Goal: Use online tool/utility: Utilize a website feature to perform a specific function

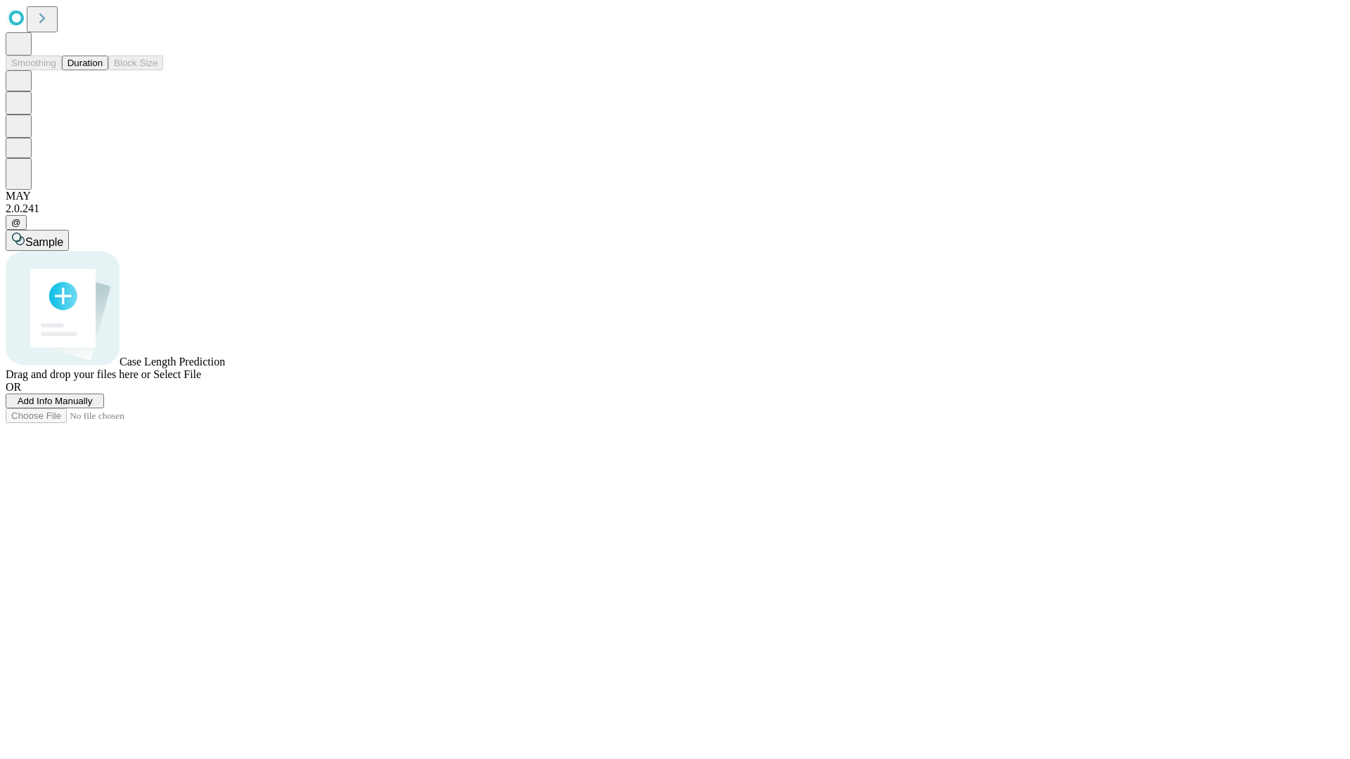
click at [103, 70] on button "Duration" at bounding box center [85, 63] width 46 height 15
click at [201, 380] on span "Select File" at bounding box center [177, 374] width 48 height 12
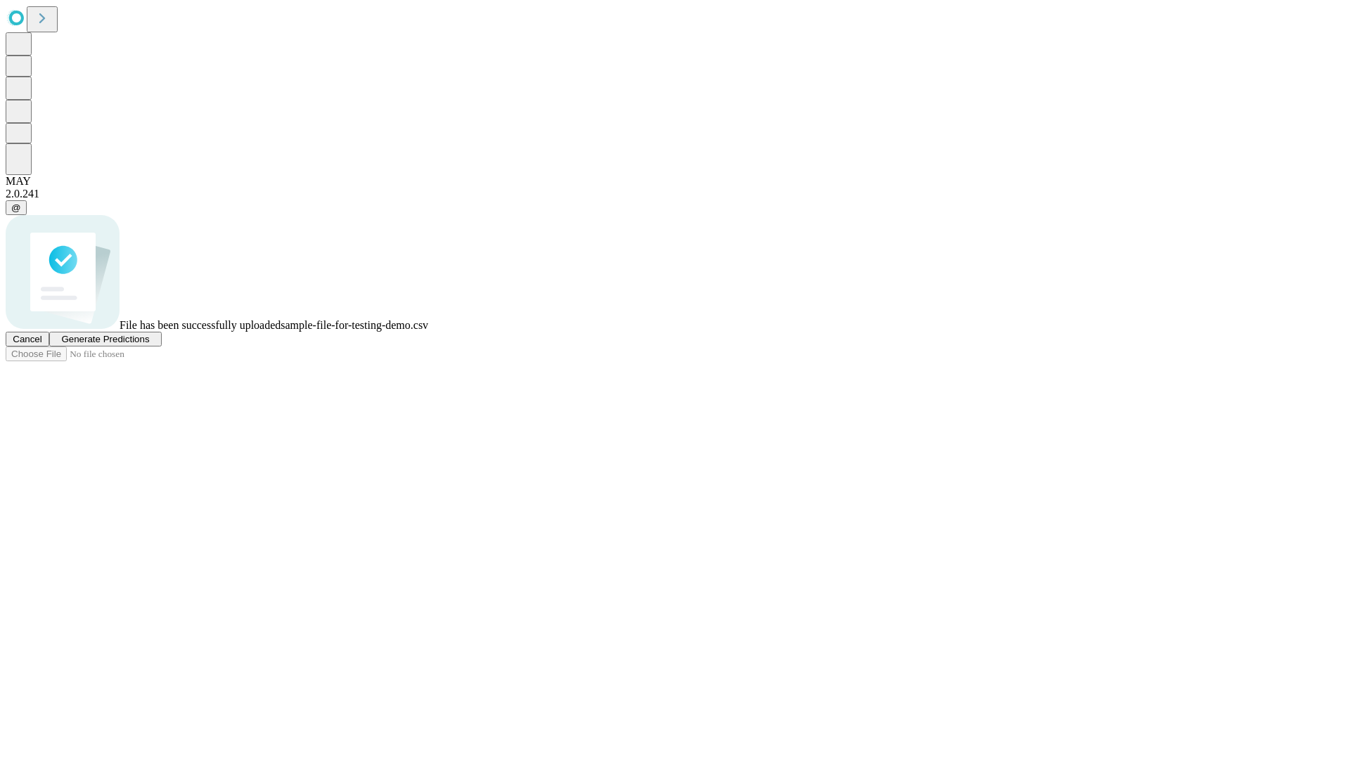
click at [149, 345] on span "Generate Predictions" at bounding box center [105, 339] width 88 height 11
